Goal: Transaction & Acquisition: Book appointment/travel/reservation

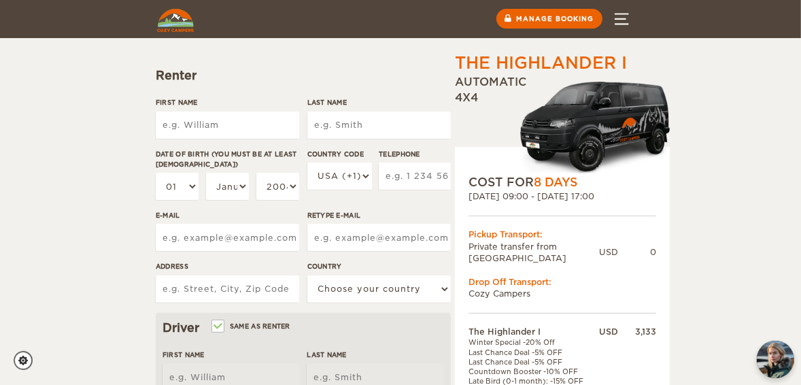
scroll to position [131, 0]
click at [264, 119] on input "First Name" at bounding box center [227, 125] width 143 height 27
type input "Mario"
type input "[PERSON_NAME]"
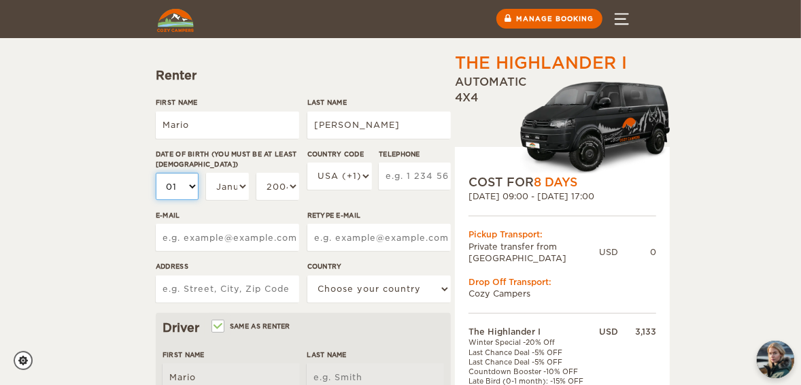
type input "[PERSON_NAME]"
select select "02"
select select "10"
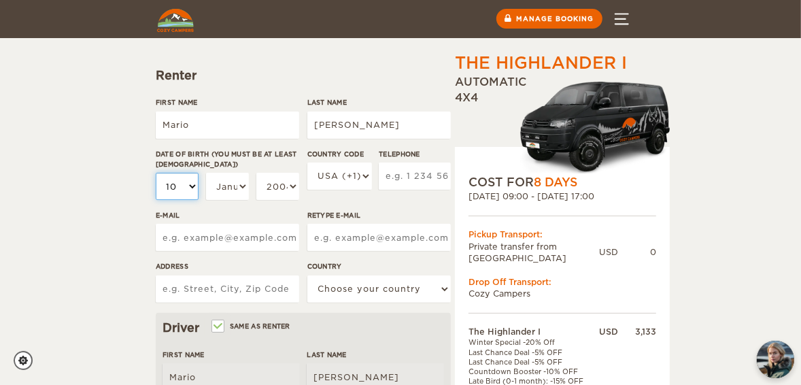
select select "11"
select select "12"
select select "13"
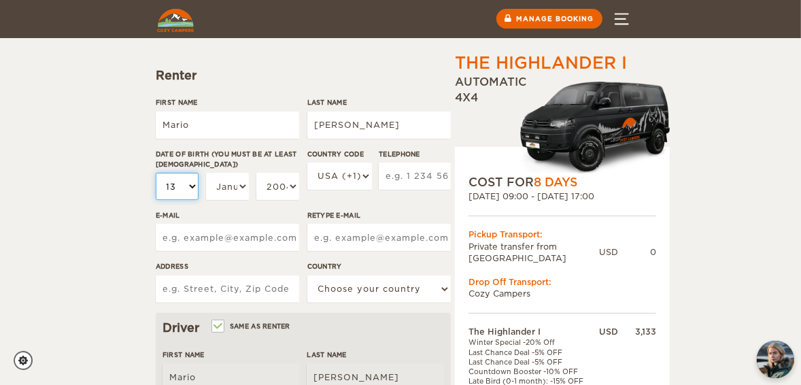
select select "13"
select select "14"
select select "15"
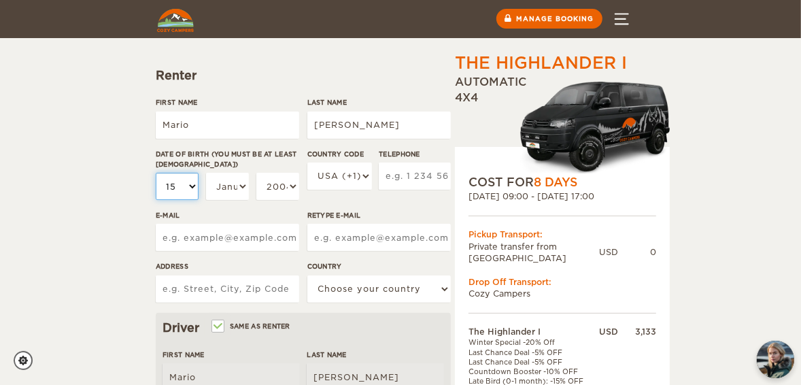
select select "16"
select select "17"
select select "18"
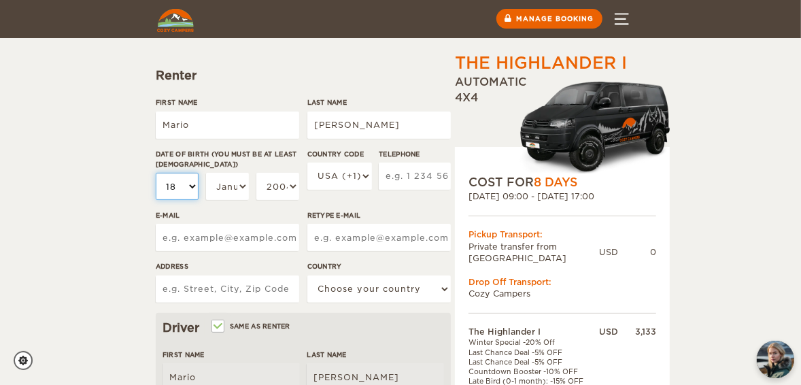
select select "18"
select select "10"
select select "1999"
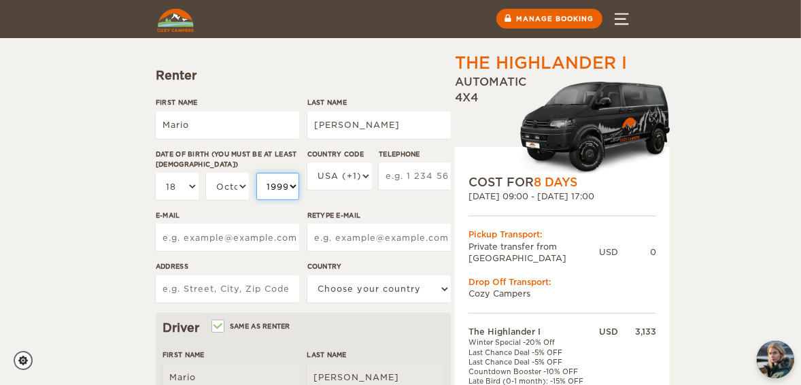
select select "1979"
select select "1975"
type input "2069629333"
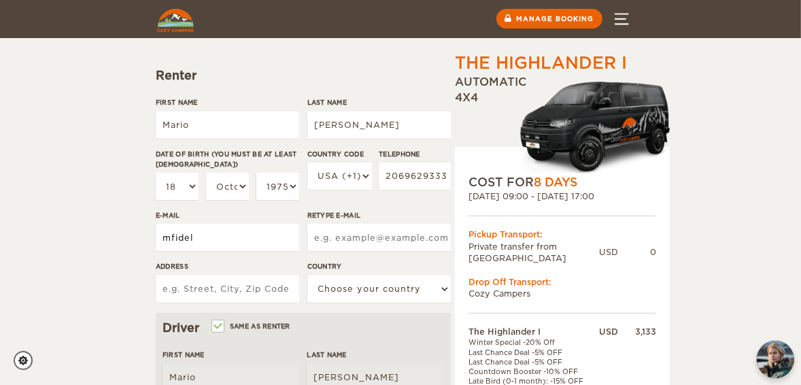
type input "[EMAIL_ADDRESS][DOMAIN_NAME]"
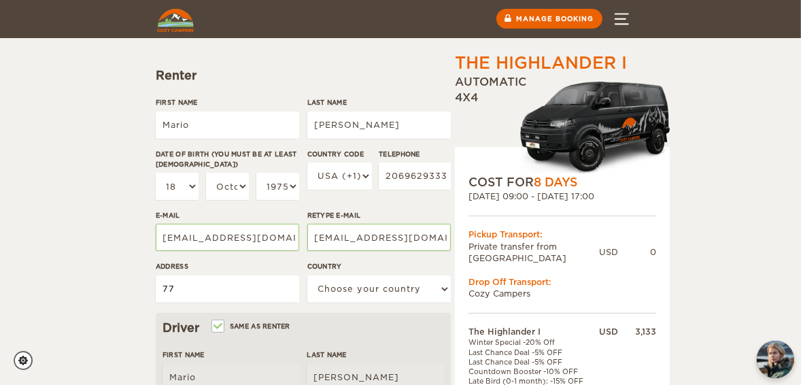
type input "[STREET_ADDRESS]"
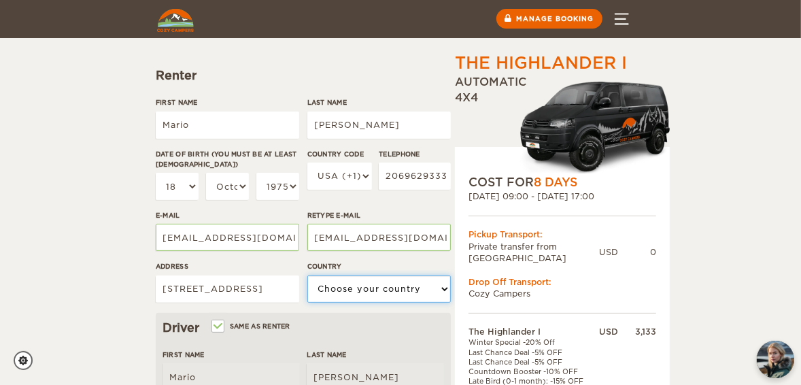
select select "222"
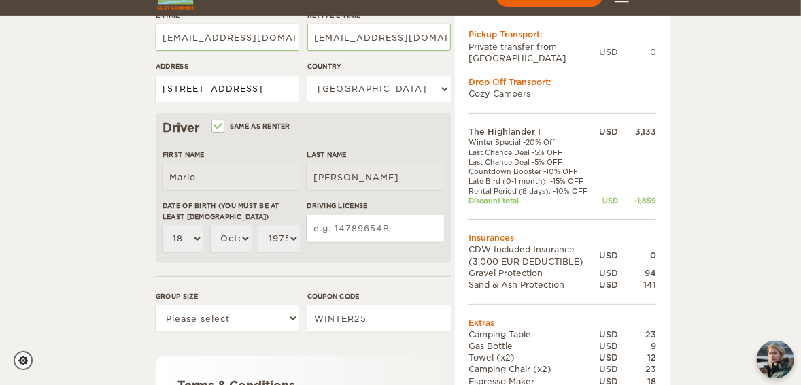
scroll to position [348, 0]
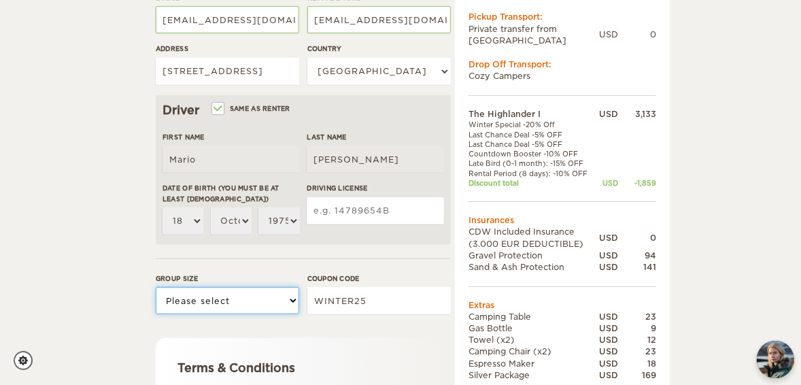
click at [290, 299] on select "Please select 1 2" at bounding box center [227, 300] width 143 height 27
select select "2"
click at [156, 287] on select "Please select 1 2" at bounding box center [227, 300] width 143 height 27
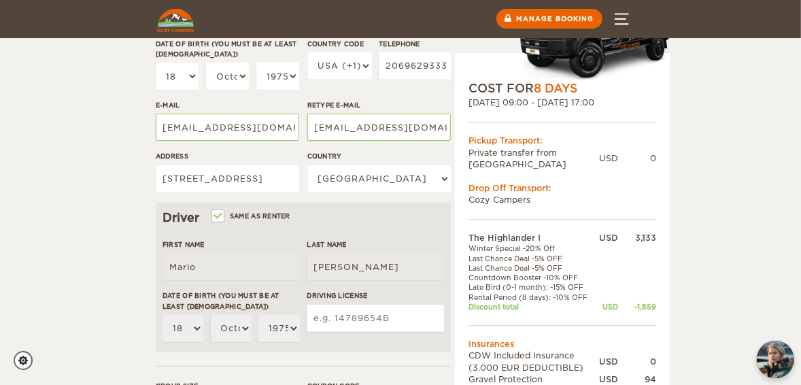
scroll to position [131, 0]
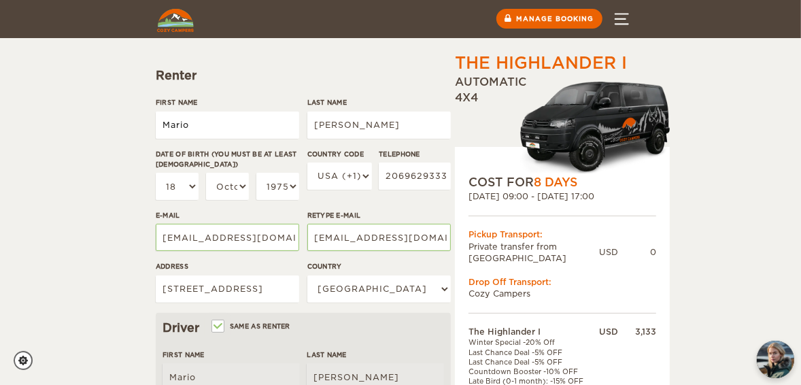
click at [250, 131] on input "Mario" at bounding box center [227, 125] width 143 height 27
type input "[PERSON_NAME]"
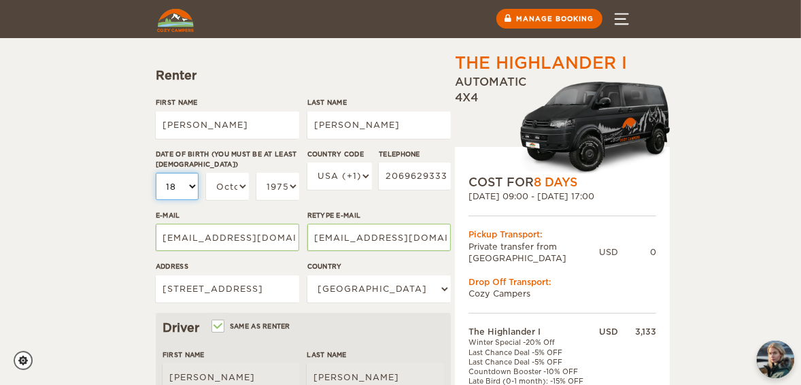
type input "[PERSON_NAME]"
select select "20"
select select "21"
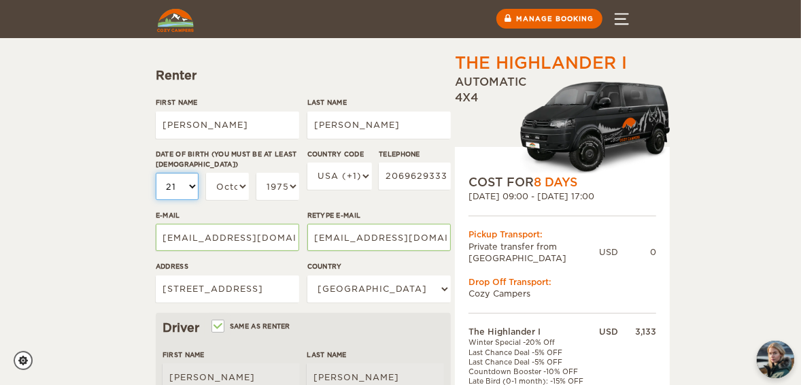
select select "22"
select select "23"
select select "24"
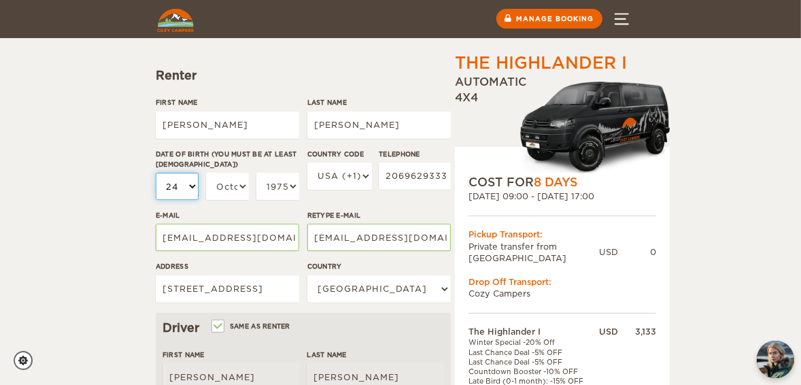
select select "24"
select select "25"
select select "26"
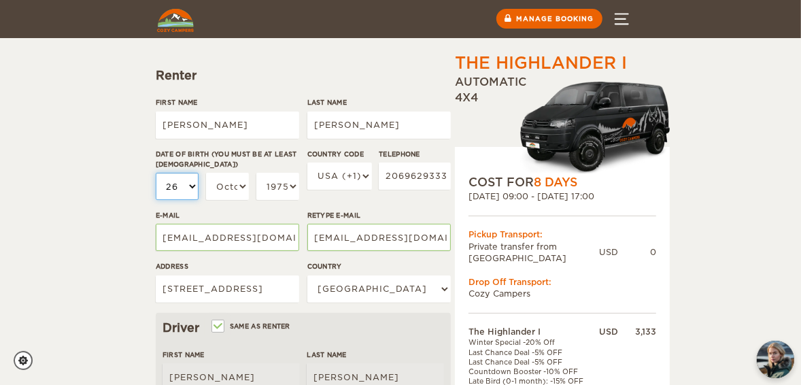
select select "27"
select select "26"
select select "25"
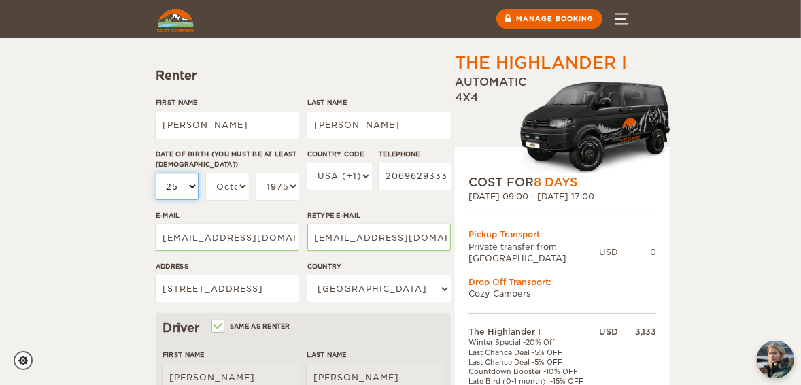
select select "25"
select select "24"
select select "23"
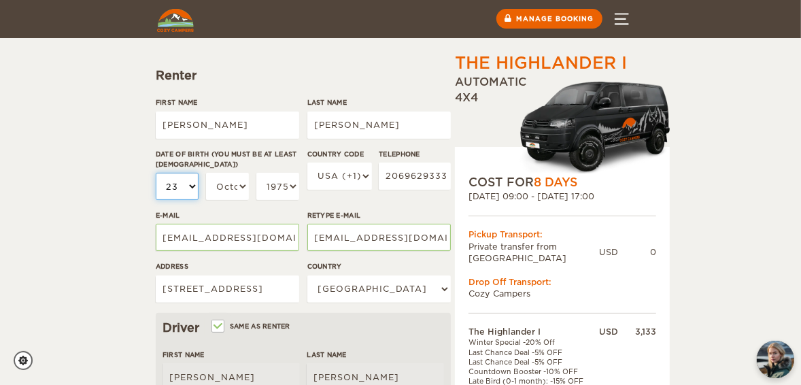
select select "22"
select select "04"
type input "2069092290"
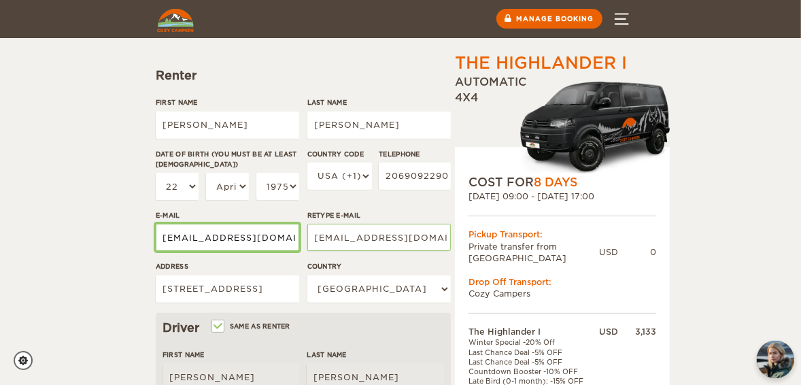
scroll to position [0, 0]
type input "[EMAIL_ADDRESS][DOMAIN_NAME]"
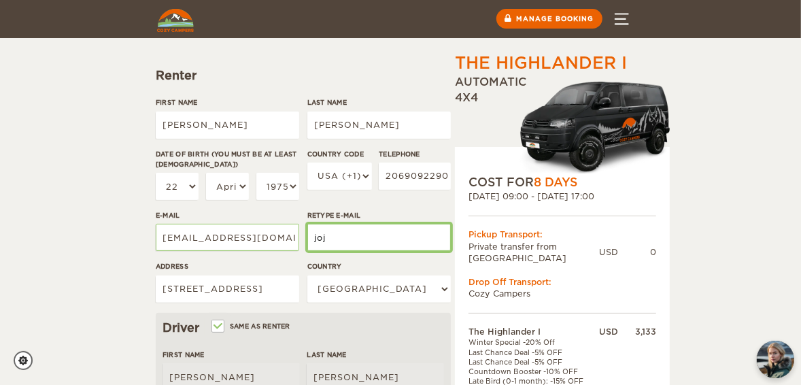
type input "[EMAIL_ADDRESS][DOMAIN_NAME]"
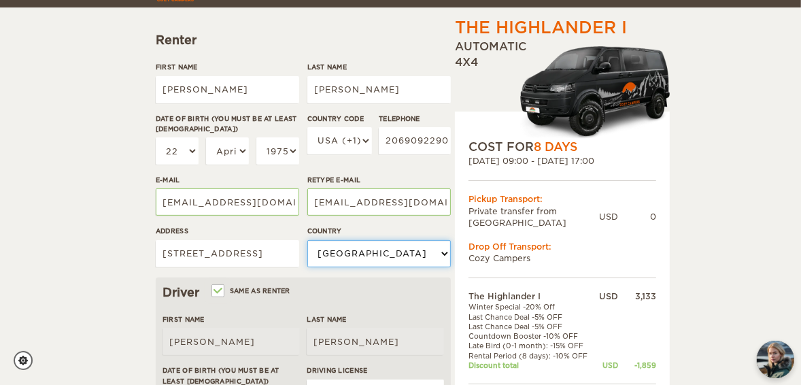
scroll to position [185, 0]
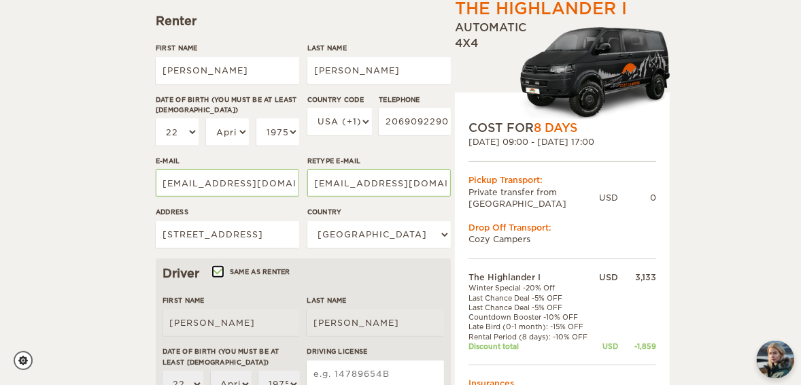
click at [219, 270] on input "Same as renter" at bounding box center [217, 273] width 9 height 9
checkbox input "false"
select select
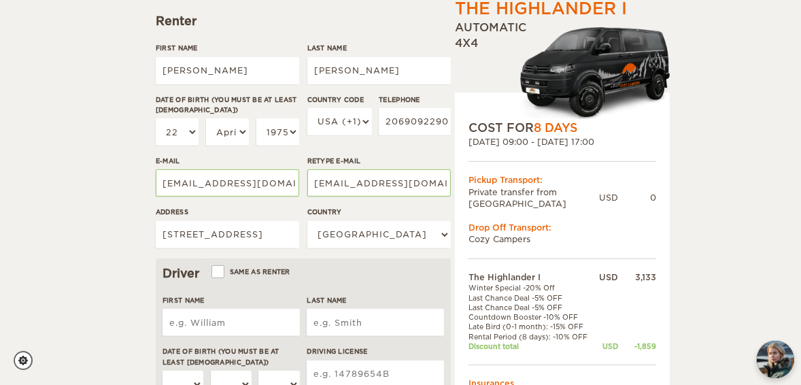
click at [210, 323] on input "First Name" at bounding box center [231, 322] width 137 height 27
type input "Mario"
type input "[PERSON_NAME]"
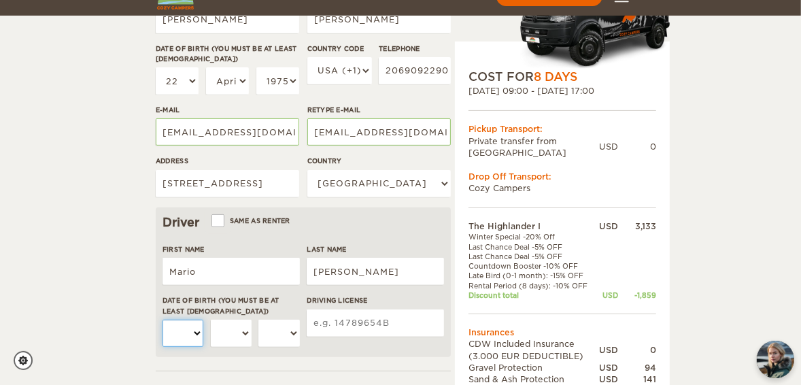
scroll to position [251, 0]
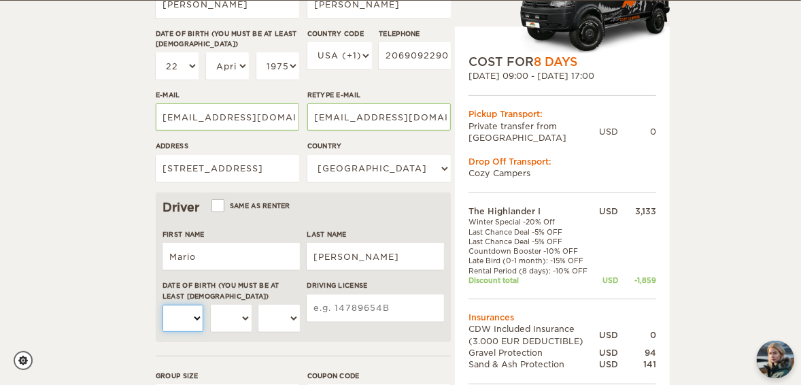
click at [196, 320] on select "01 02 03 04 05 06 07 08 09 10 11 12 13 14 15 16 17 18 19 20 21 22 23 24 25 26 2…" at bounding box center [183, 318] width 41 height 27
select select "18"
click at [163, 305] on select "01 02 03 04 05 06 07 08 09 10 11 12 13 14 15 16 17 18 19 20 21 22 23 24 25 26 2…" at bounding box center [183, 318] width 41 height 27
click at [248, 317] on select "January February March April May June July August September October November De…" at bounding box center [231, 318] width 41 height 27
select select "10"
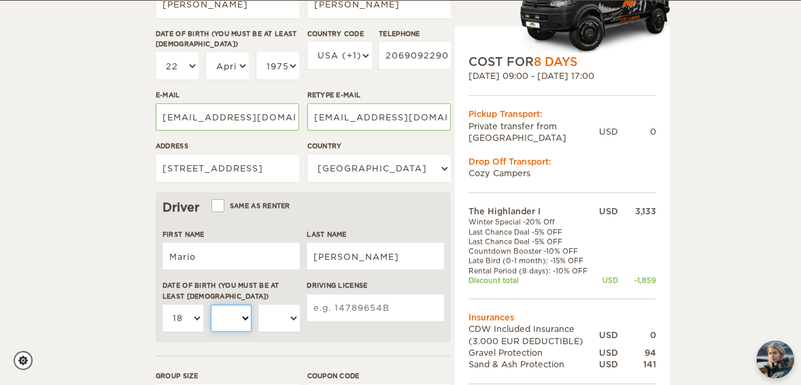
click at [211, 305] on select "January February March April May June July August September October November De…" at bounding box center [231, 318] width 41 height 27
click at [294, 316] on select "2004 2003 2002 2001 2000 1999 1998 1997 1996 1995 1994 1993 1992 1991 1990 1989…" at bounding box center [278, 318] width 41 height 27
select select "1975"
click at [258, 305] on select "2004 2003 2002 2001 2000 1999 1998 1997 1996 1995 1994 1993 1992 1991 1990 1989…" at bounding box center [278, 318] width 41 height 27
click at [333, 311] on input "Driving License" at bounding box center [375, 307] width 137 height 27
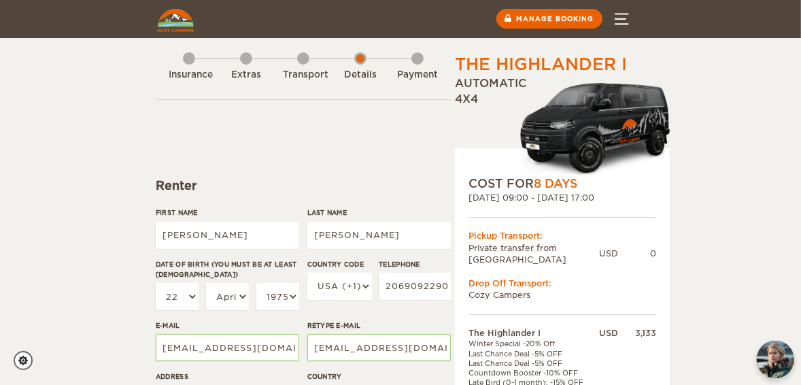
scroll to position [0, 0]
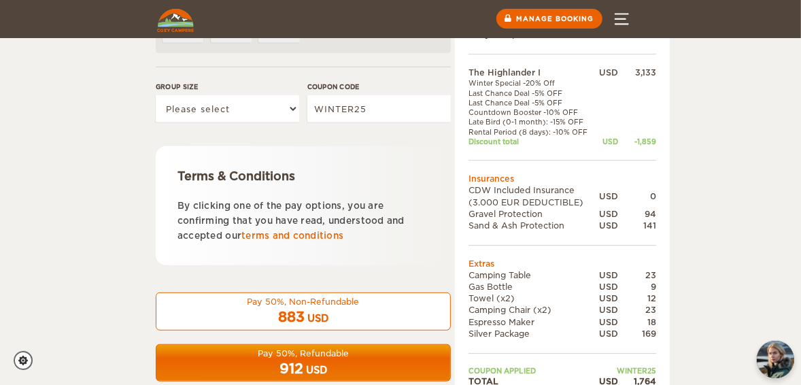
scroll to position [403, 0]
